Goal: Task Accomplishment & Management: Use online tool/utility

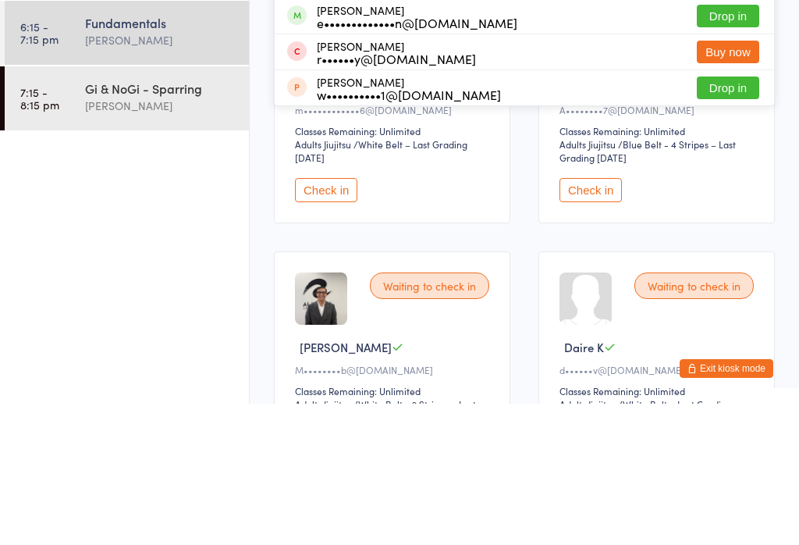
type input "Eve"
click at [724, 151] on button "Drop in" at bounding box center [728, 157] width 62 height 23
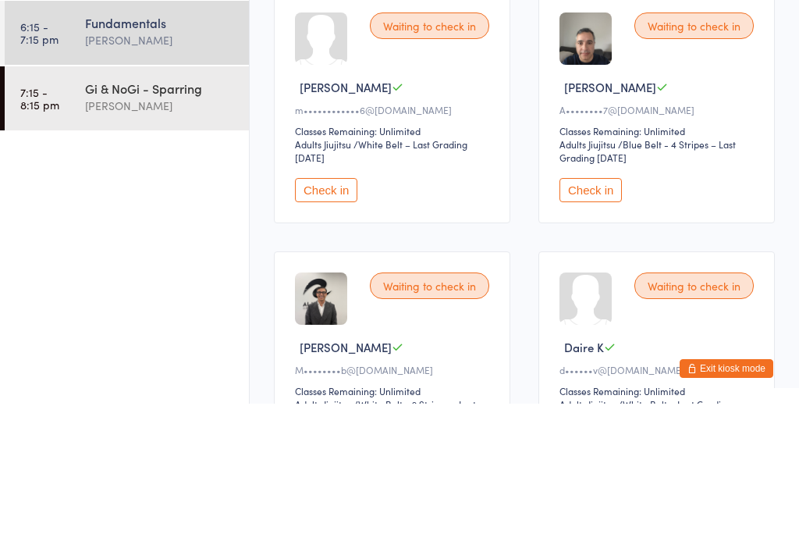
click at [164, 221] on div "Gi & NoGi - Sparring" at bounding box center [160, 229] width 151 height 17
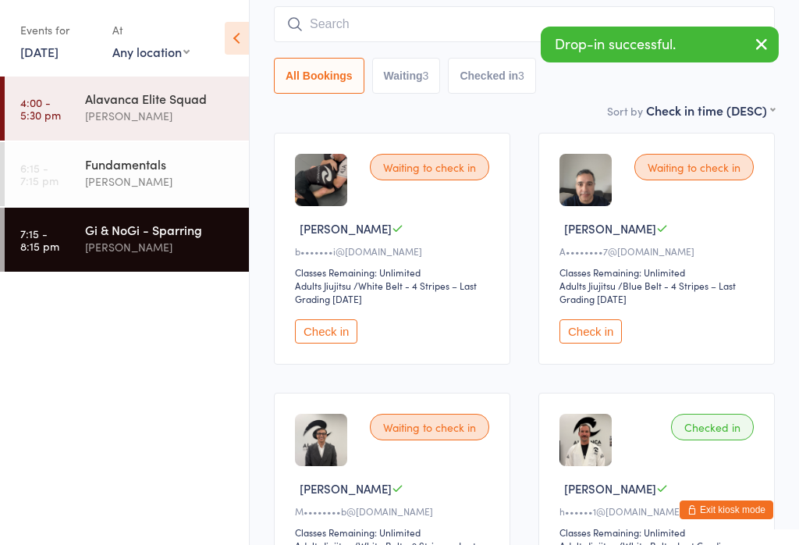
click at [387, 42] on input "search" at bounding box center [524, 24] width 501 height 36
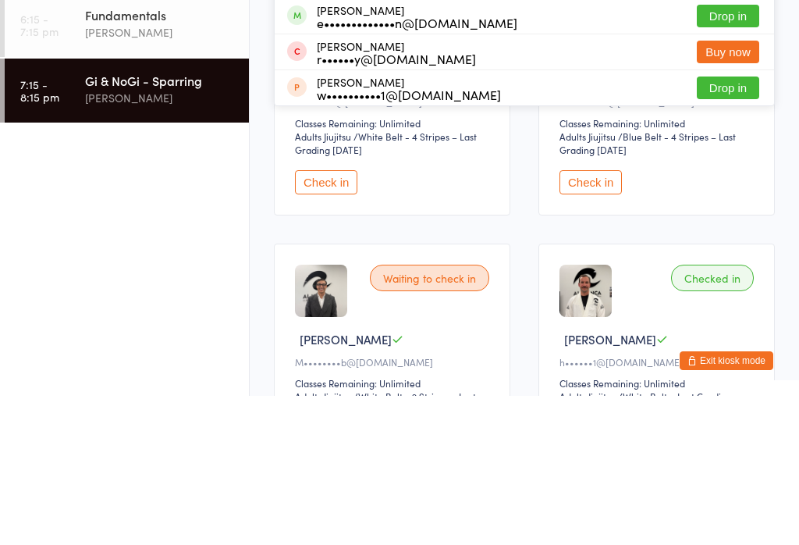
type input "Eve"
click at [711, 162] on button "Drop in" at bounding box center [728, 165] width 62 height 23
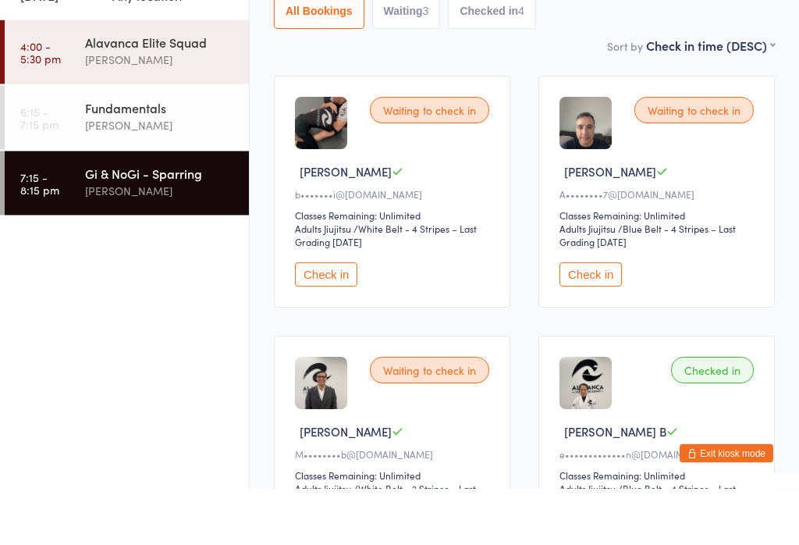
click at [150, 172] on div "[PERSON_NAME]" at bounding box center [160, 181] width 151 height 18
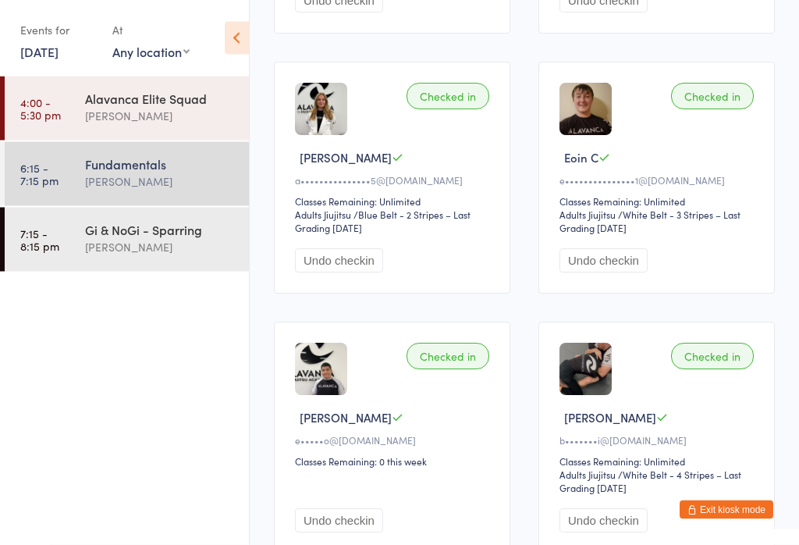
scroll to position [992, 0]
click at [177, 182] on div "[PERSON_NAME]" at bounding box center [160, 181] width 151 height 18
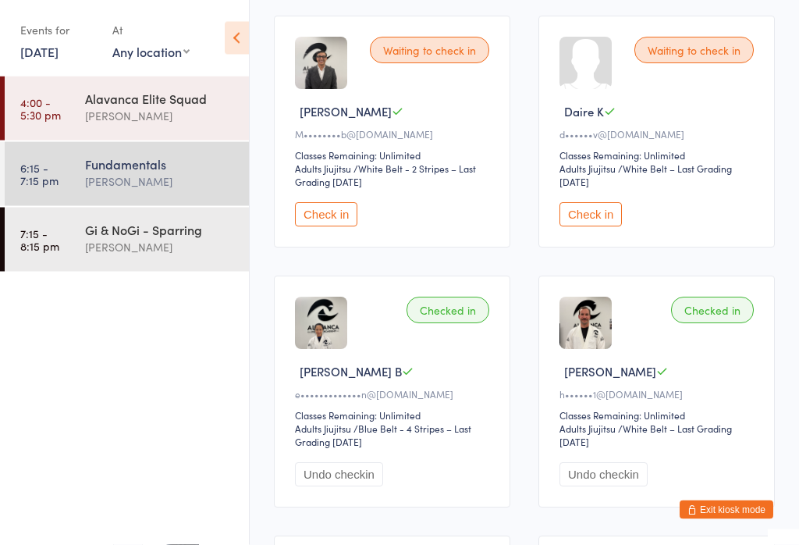
scroll to position [530, 0]
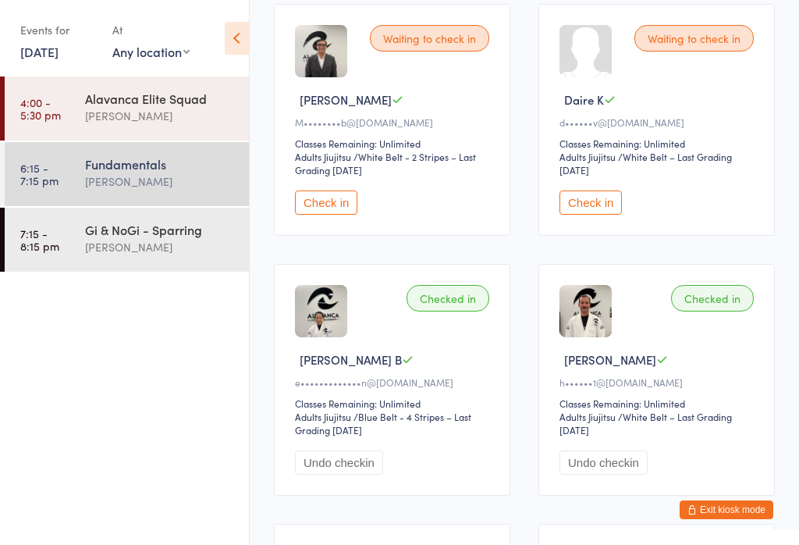
click at [327, 204] on button "Check in" at bounding box center [326, 202] width 62 height 24
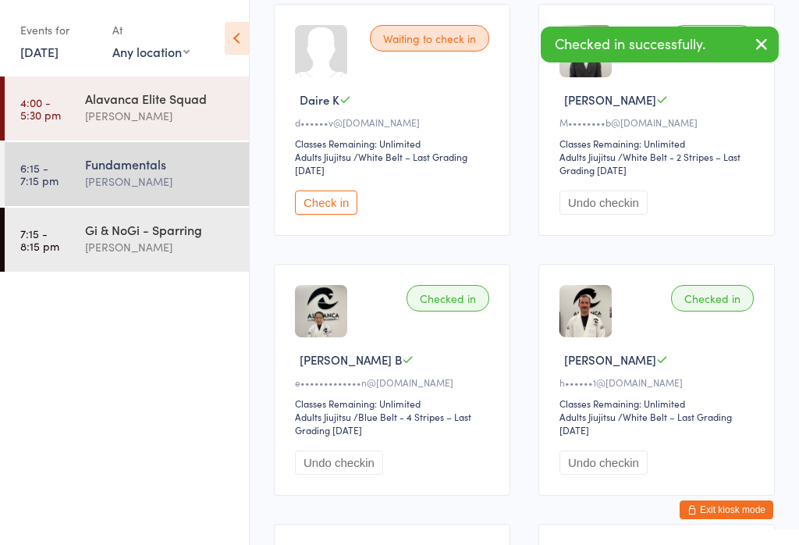
click at [174, 243] on div "[PERSON_NAME]" at bounding box center [160, 247] width 151 height 18
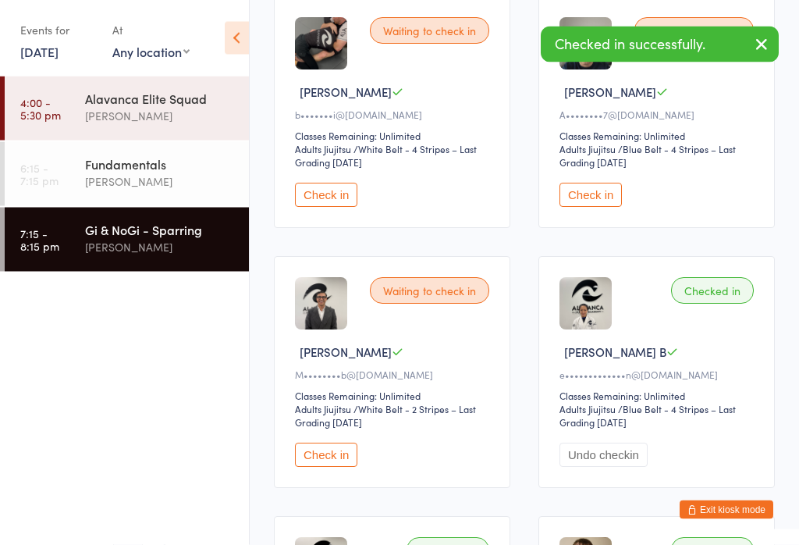
scroll to position [291, 0]
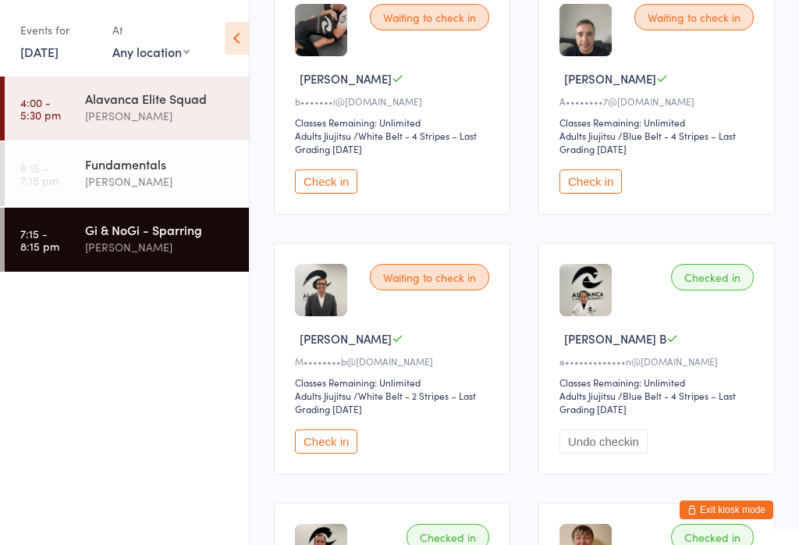
click at [334, 449] on button "Check in" at bounding box center [326, 441] width 62 height 24
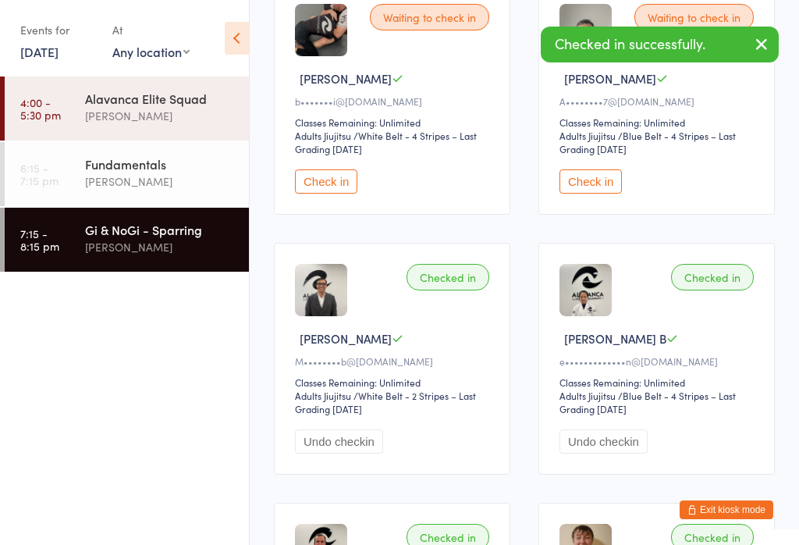
click at [178, 168] on div "Fundamentals" at bounding box center [160, 163] width 151 height 17
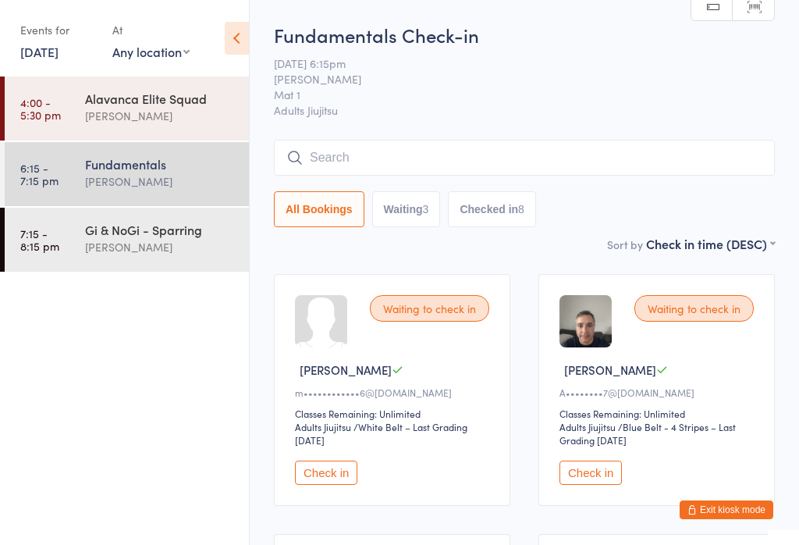
click at [47, 158] on link "6:15 - 7:15 pm Fundamentals [PERSON_NAME]" at bounding box center [127, 174] width 244 height 64
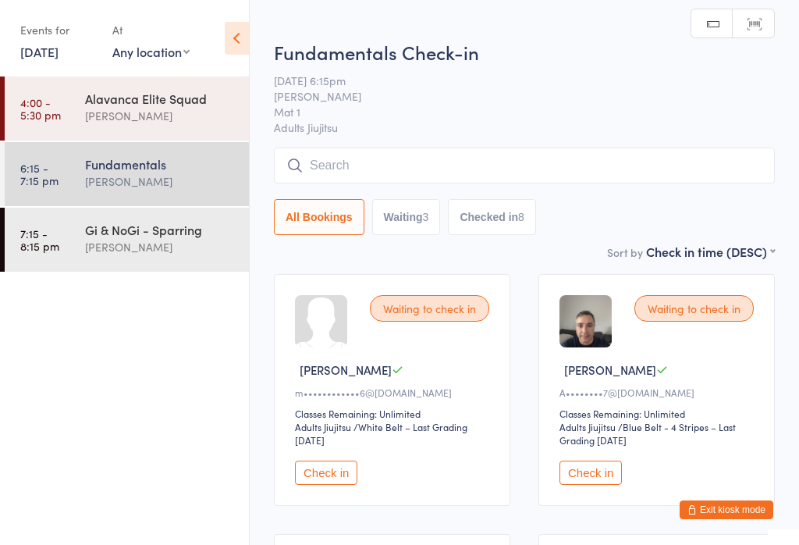
click at [325, 473] on button "Check in" at bounding box center [326, 472] width 62 height 24
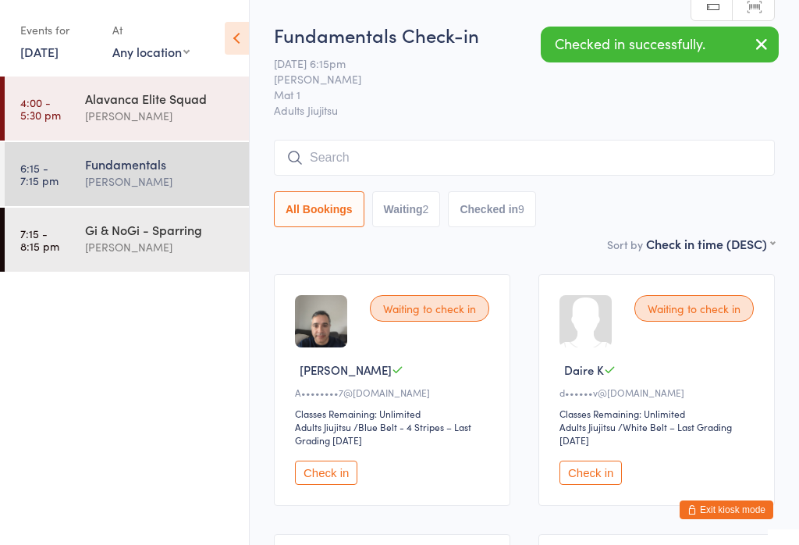
click at [107, 169] on div "Fundamentals" at bounding box center [160, 163] width 151 height 17
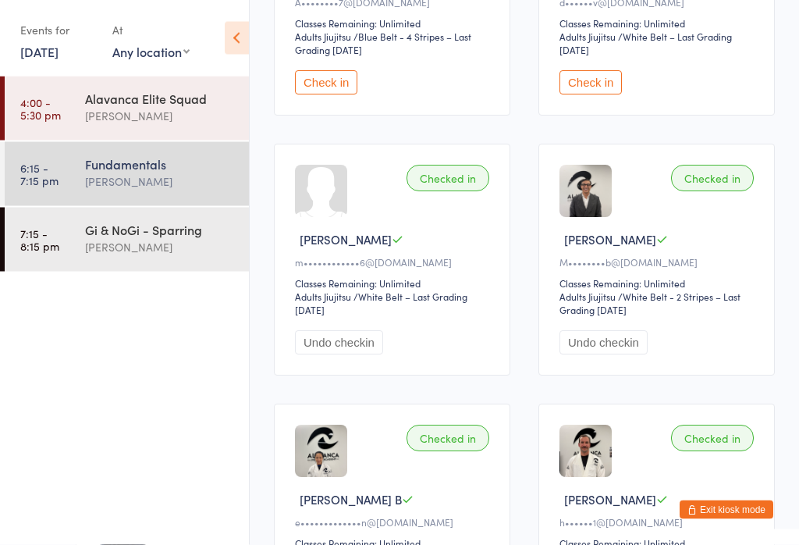
scroll to position [390, 0]
